Goal: Information Seeking & Learning: Learn about a topic

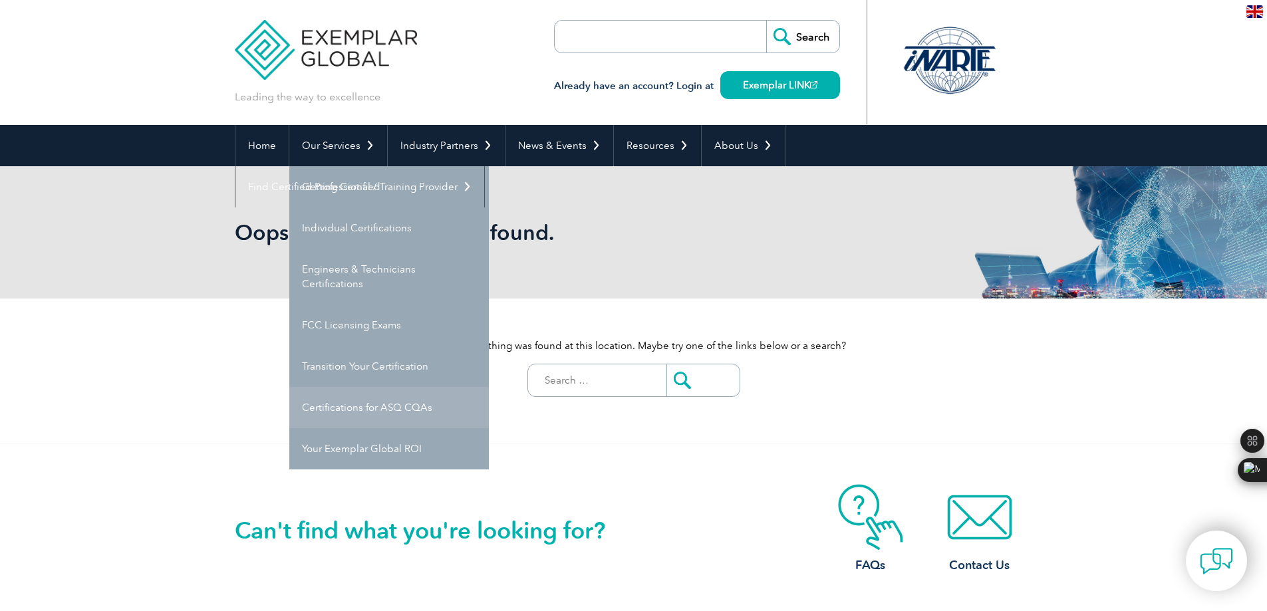
click at [342, 408] on link "Certifications for ASQ CQAs" at bounding box center [388, 407] width 199 height 41
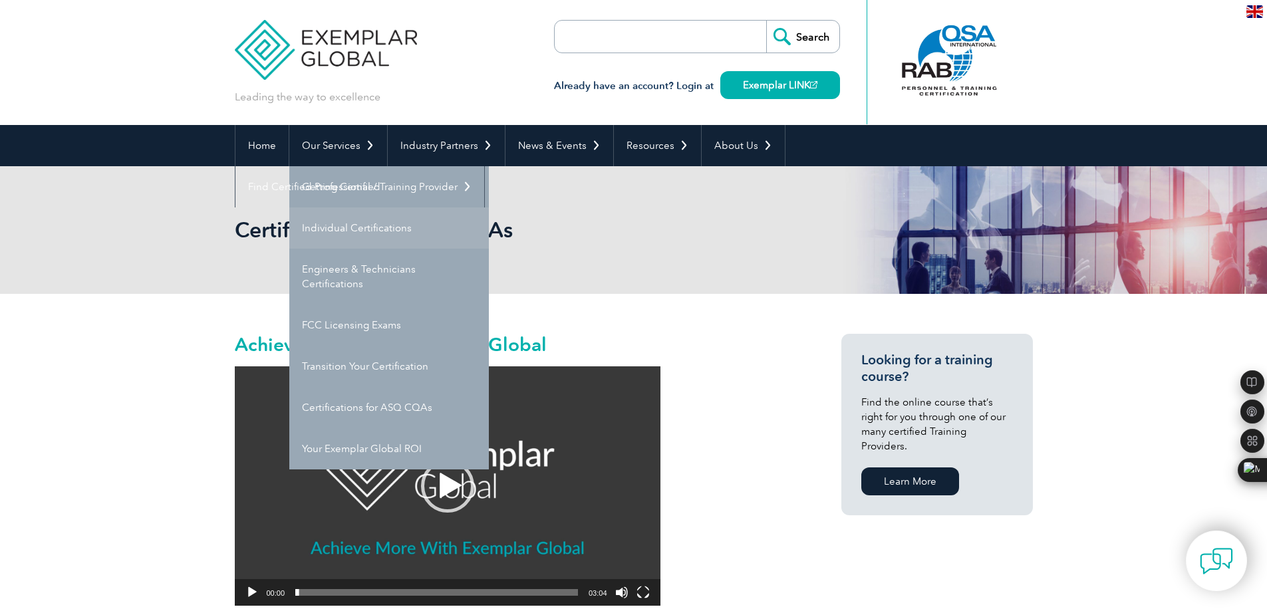
click at [349, 235] on link "Individual Certifications" at bounding box center [388, 227] width 199 height 41
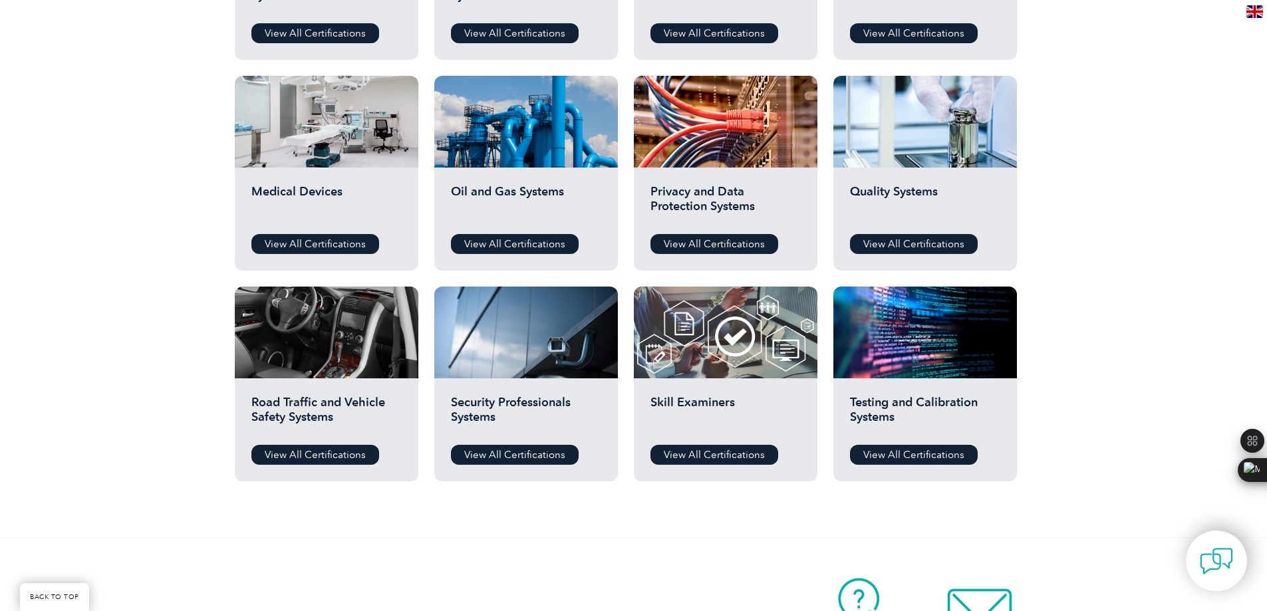
scroll to position [783, 0]
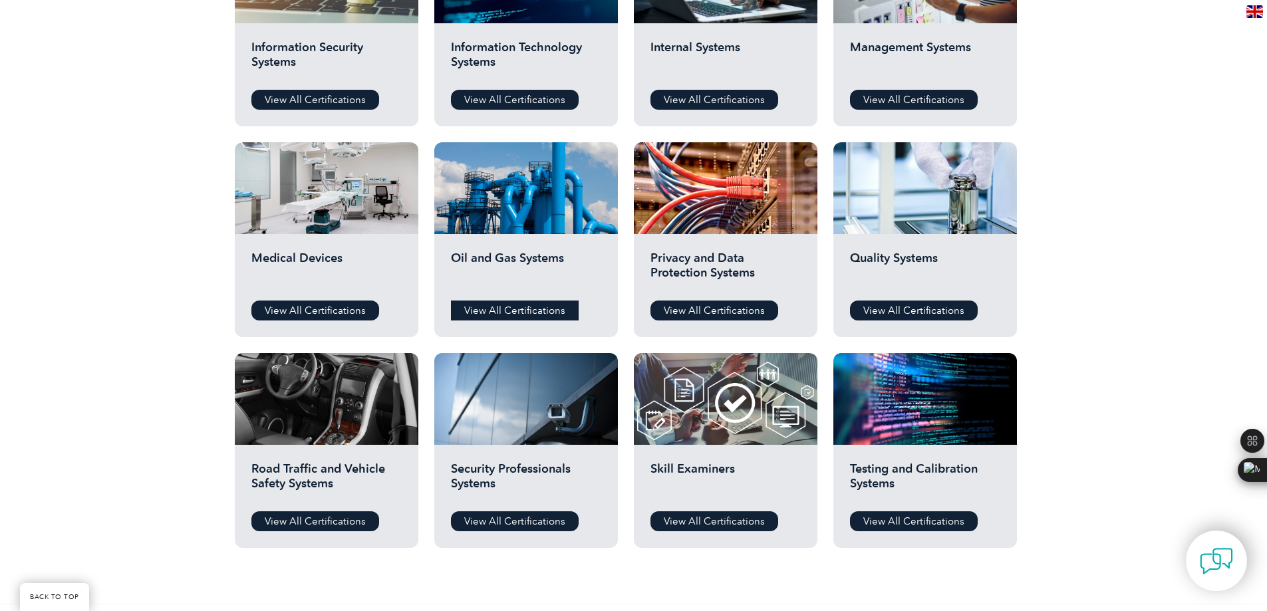
click at [515, 310] on link "View All Certifications" at bounding box center [515, 311] width 128 height 20
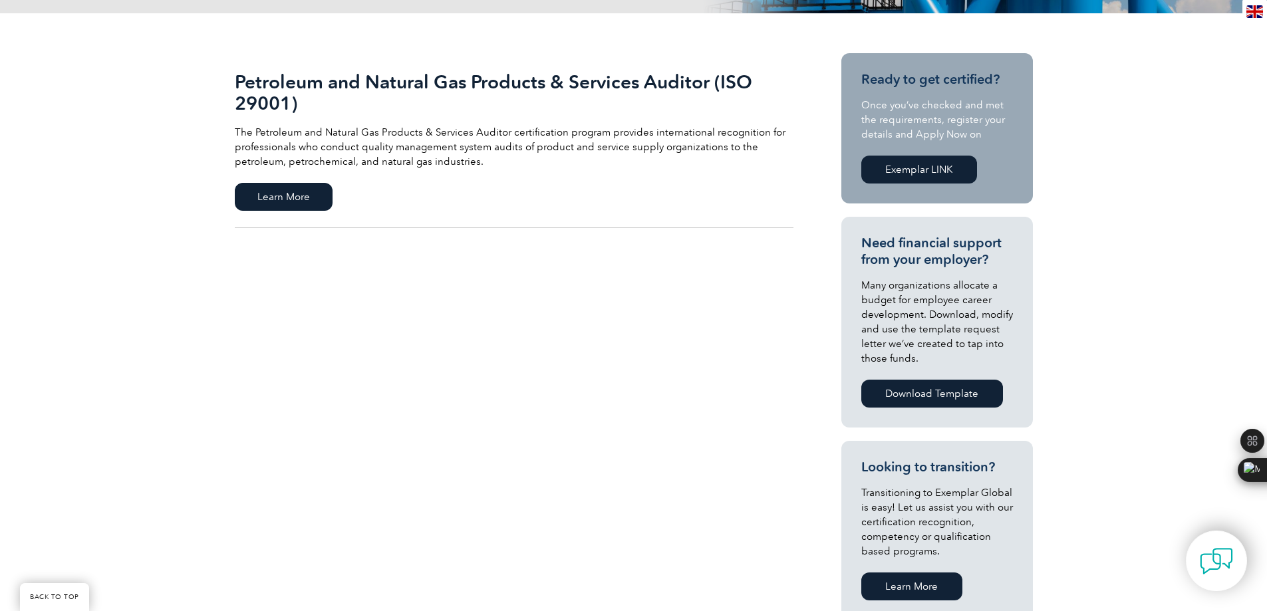
scroll to position [276, 0]
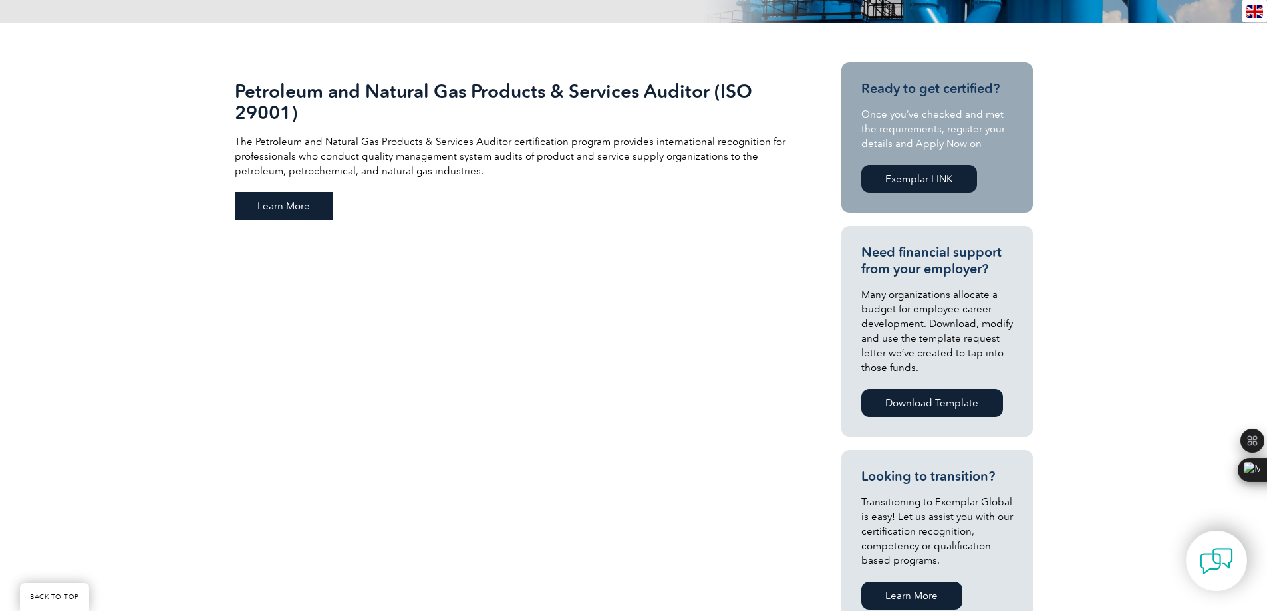
click at [295, 209] on span "Learn More" at bounding box center [284, 206] width 98 height 28
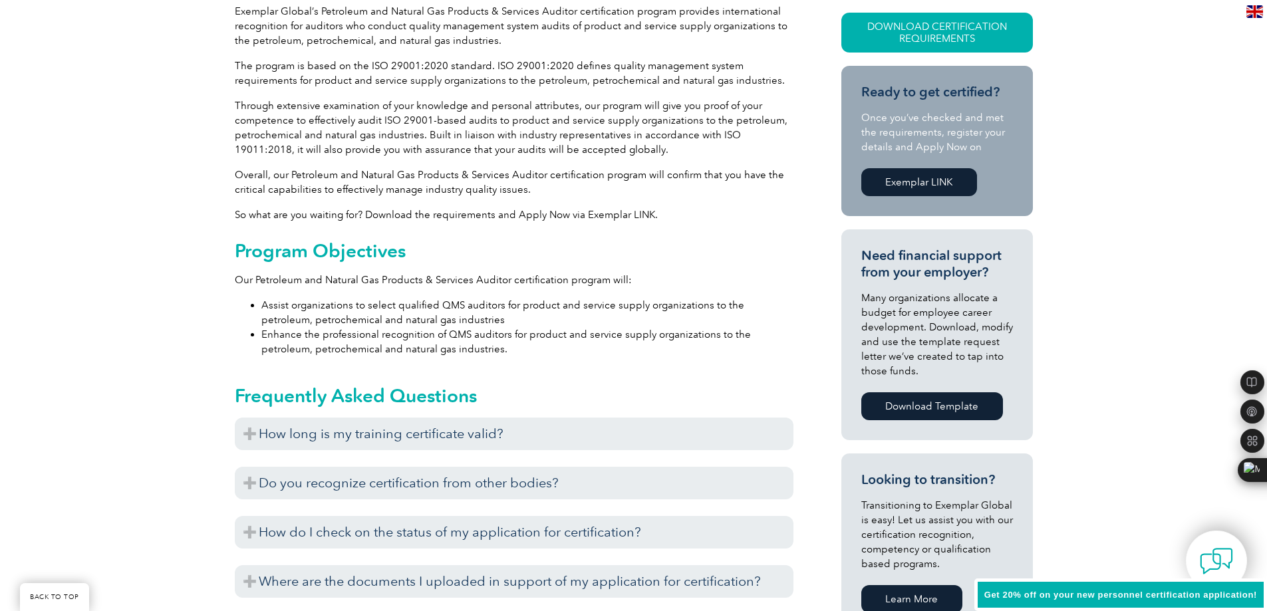
scroll to position [399, 0]
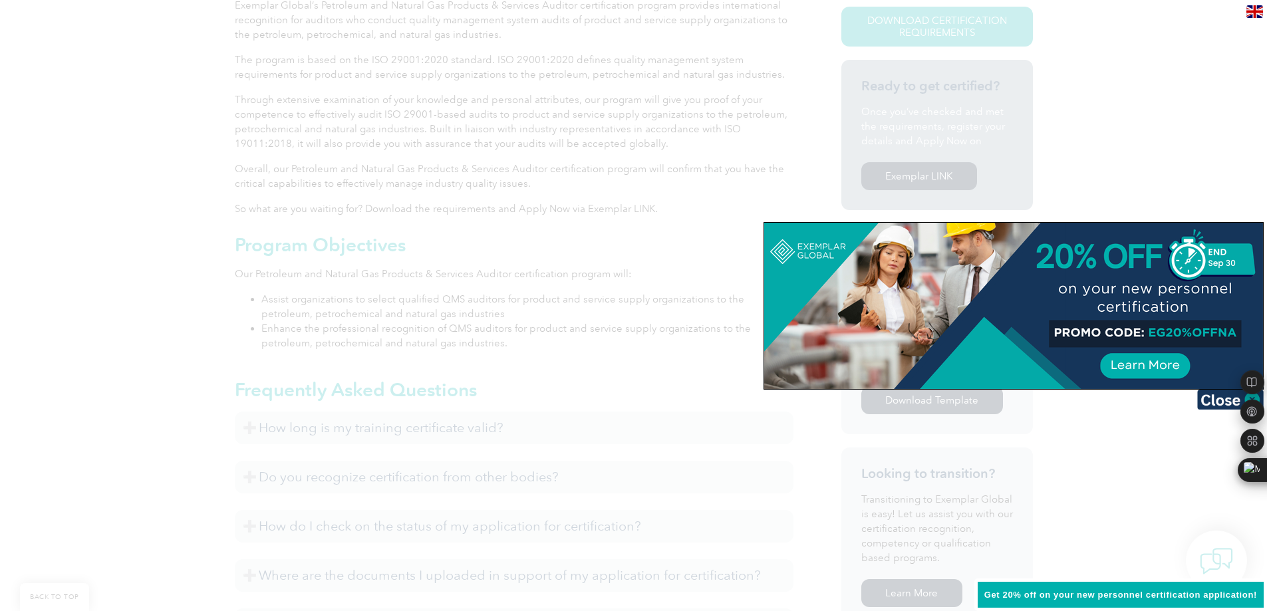
click at [1160, 82] on div at bounding box center [633, 305] width 1267 height 611
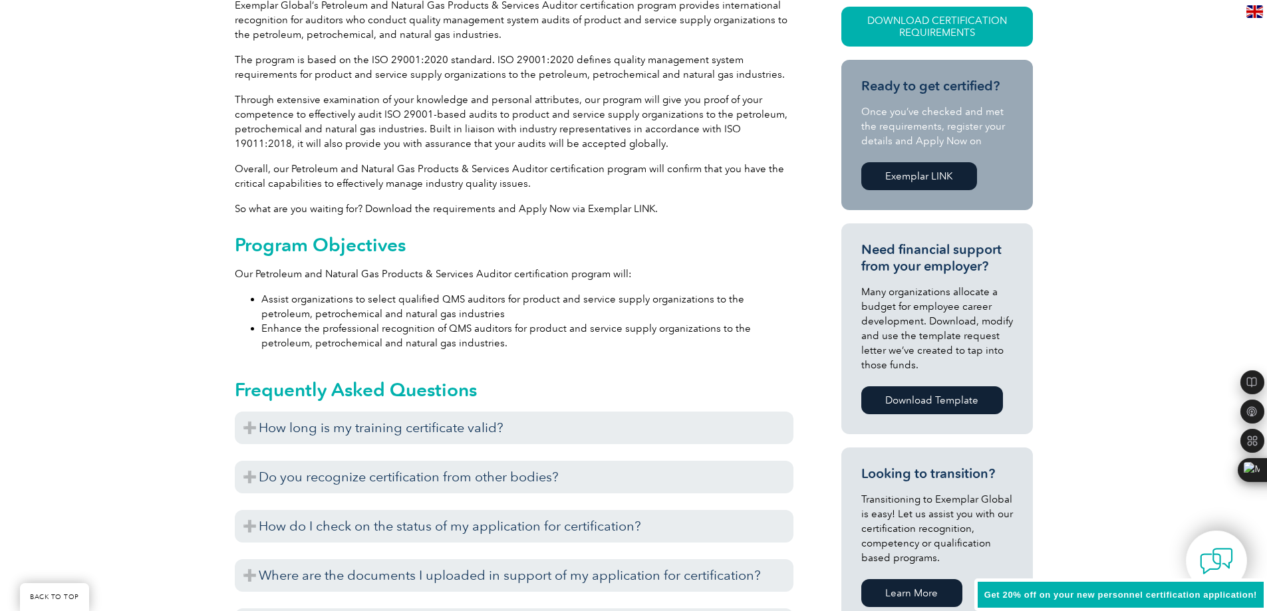
scroll to position [598, 0]
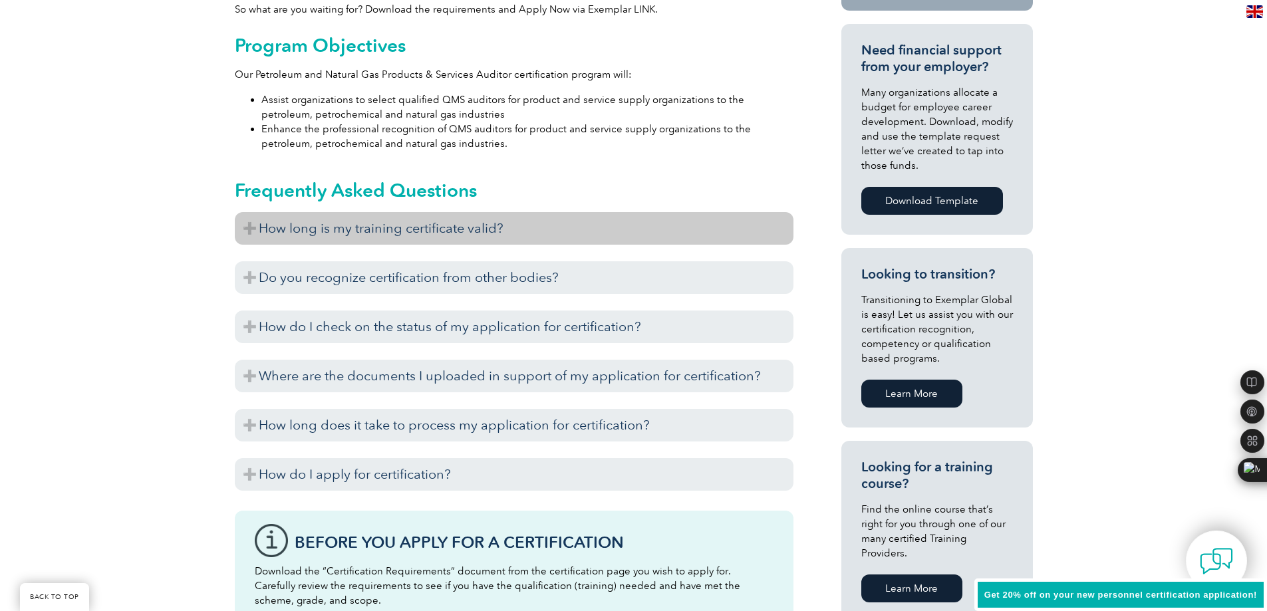
click at [253, 229] on h3 "How long is my training certificate valid?" at bounding box center [514, 228] width 559 height 33
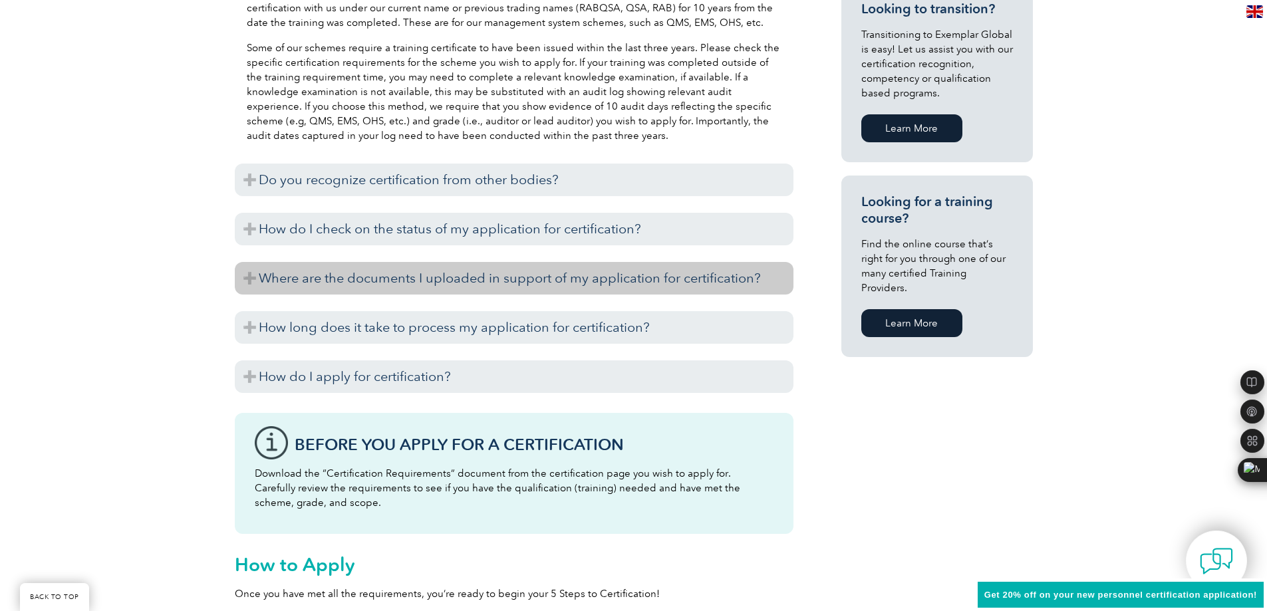
scroll to position [864, 0]
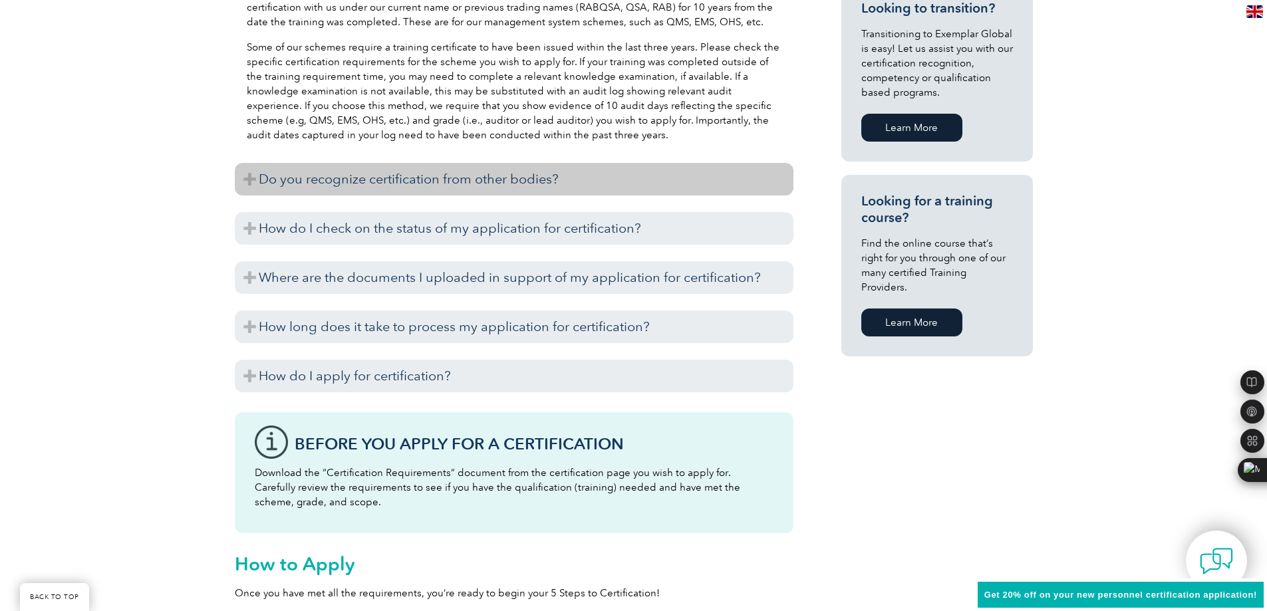
click at [248, 184] on h3 "Do you recognize certification from other bodies?" at bounding box center [514, 179] width 559 height 33
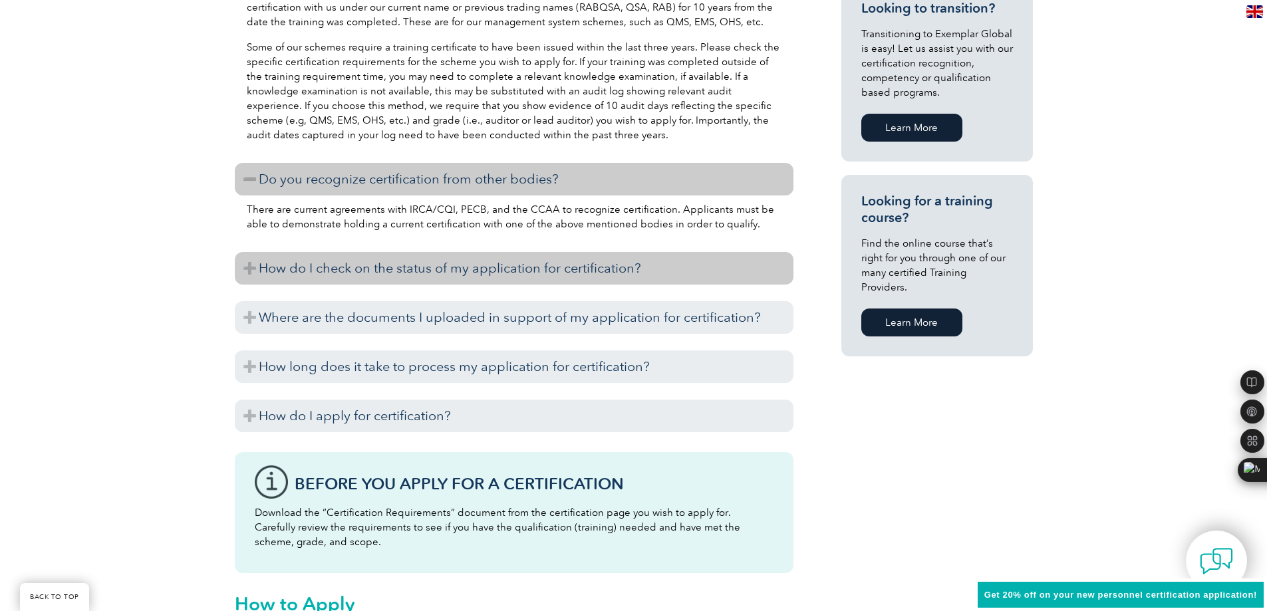
click at [248, 269] on h3 "How do I check on the status of my application for certification?" at bounding box center [514, 268] width 559 height 33
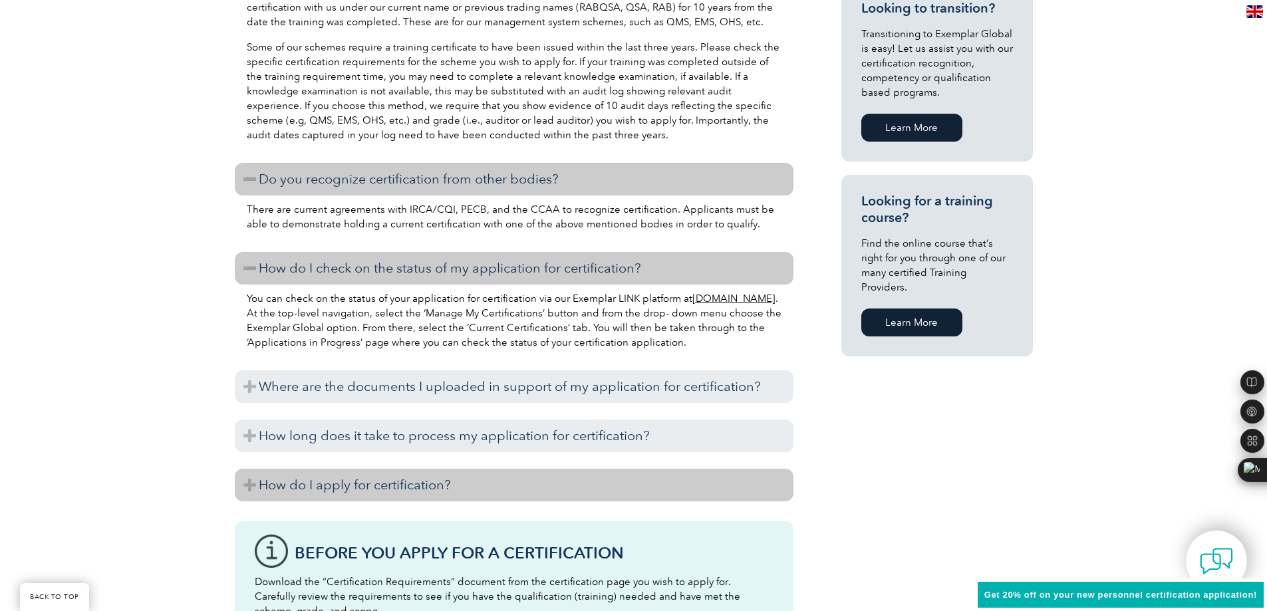
click at [252, 483] on h3 "How do I apply for certification?" at bounding box center [514, 485] width 559 height 33
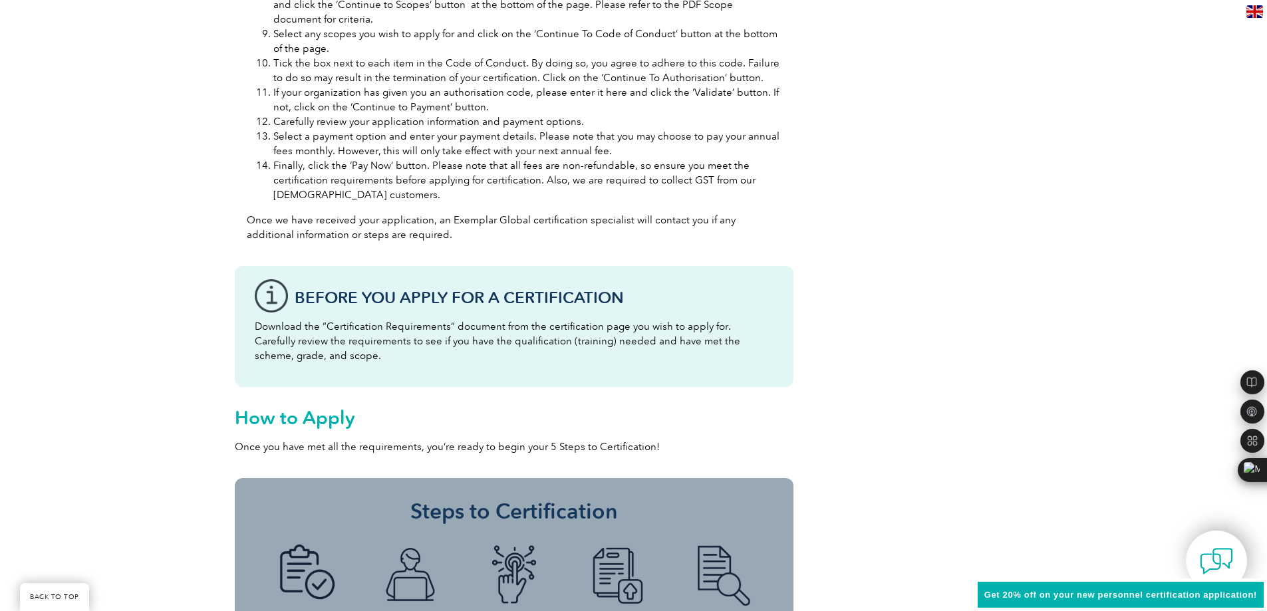
scroll to position [2061, 0]
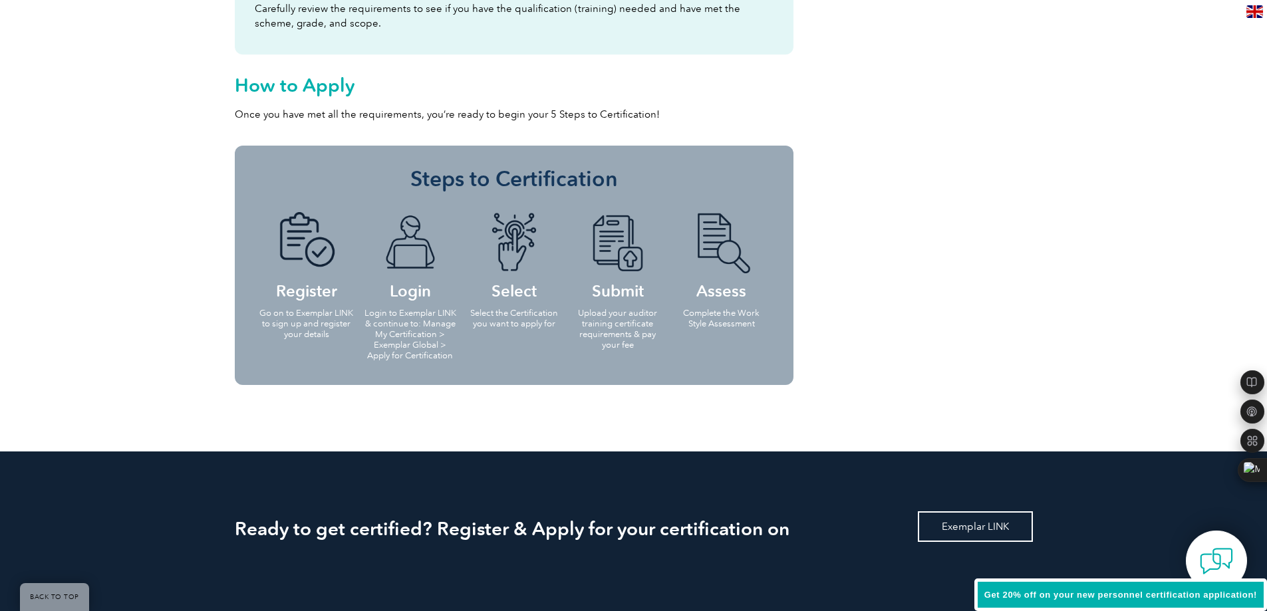
click at [986, 523] on link "Exemplar LINK" at bounding box center [975, 526] width 115 height 31
